Goal: Communication & Community: Answer question/provide support

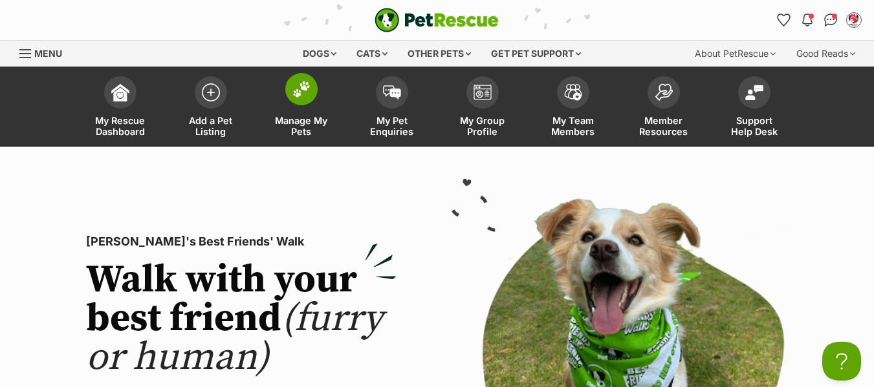
click at [299, 127] on span "Manage My Pets" at bounding box center [301, 126] width 58 height 22
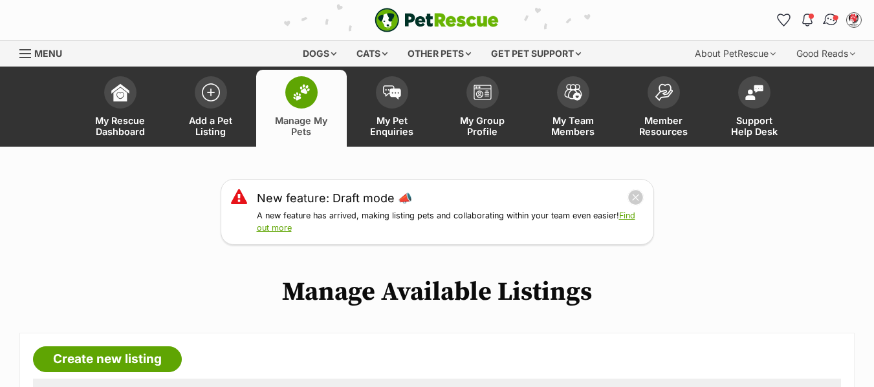
click at [832, 16] on img "Conversations" at bounding box center [830, 20] width 17 height 17
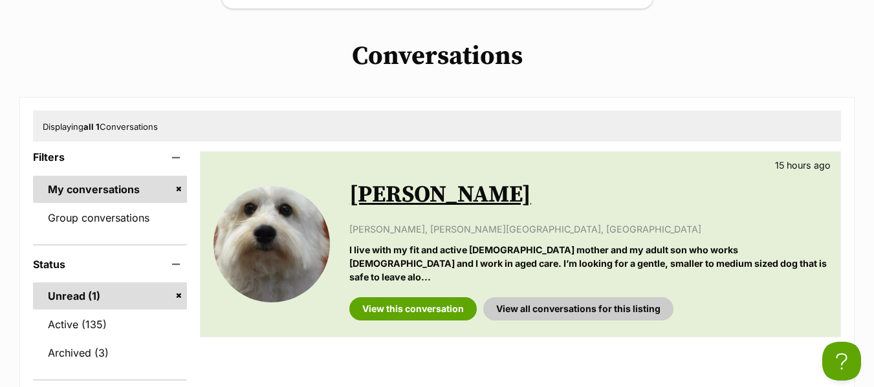
scroll to position [259, 0]
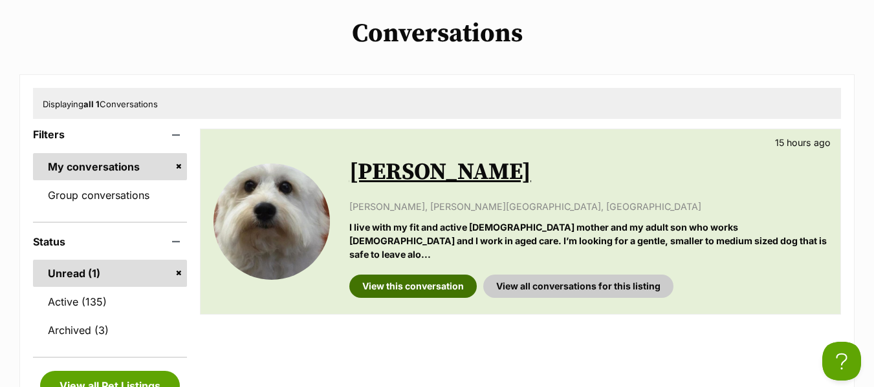
click at [391, 275] on link "View this conversation" at bounding box center [412, 286] width 127 height 23
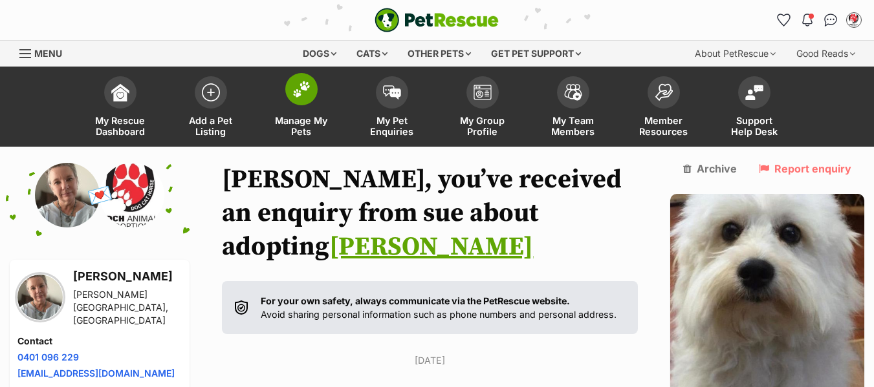
click at [295, 120] on span "Manage My Pets" at bounding box center [301, 126] width 58 height 22
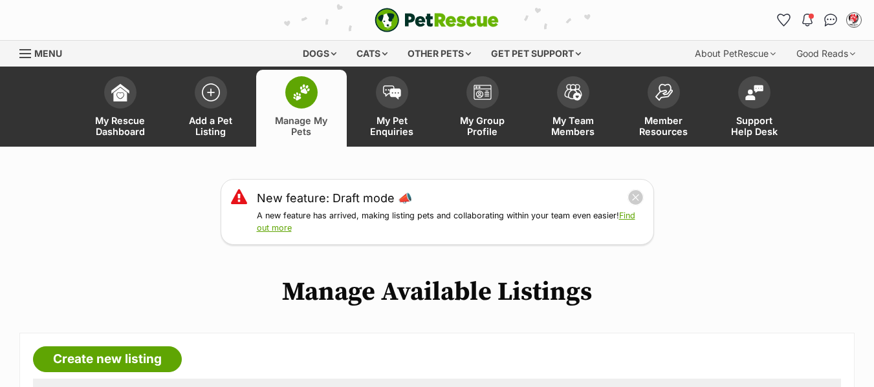
click at [23, 53] on span "Menu" at bounding box center [25, 53] width 12 height 1
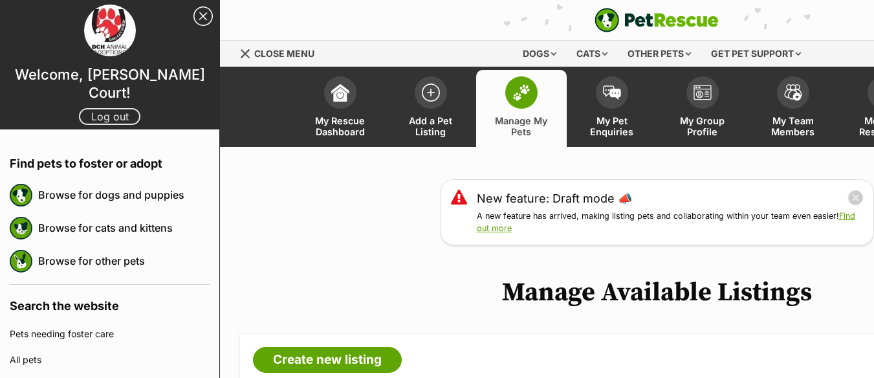
click at [97, 108] on link "Log out" at bounding box center [109, 116] width 61 height 17
